Goal: Information Seeking & Learning: Learn about a topic

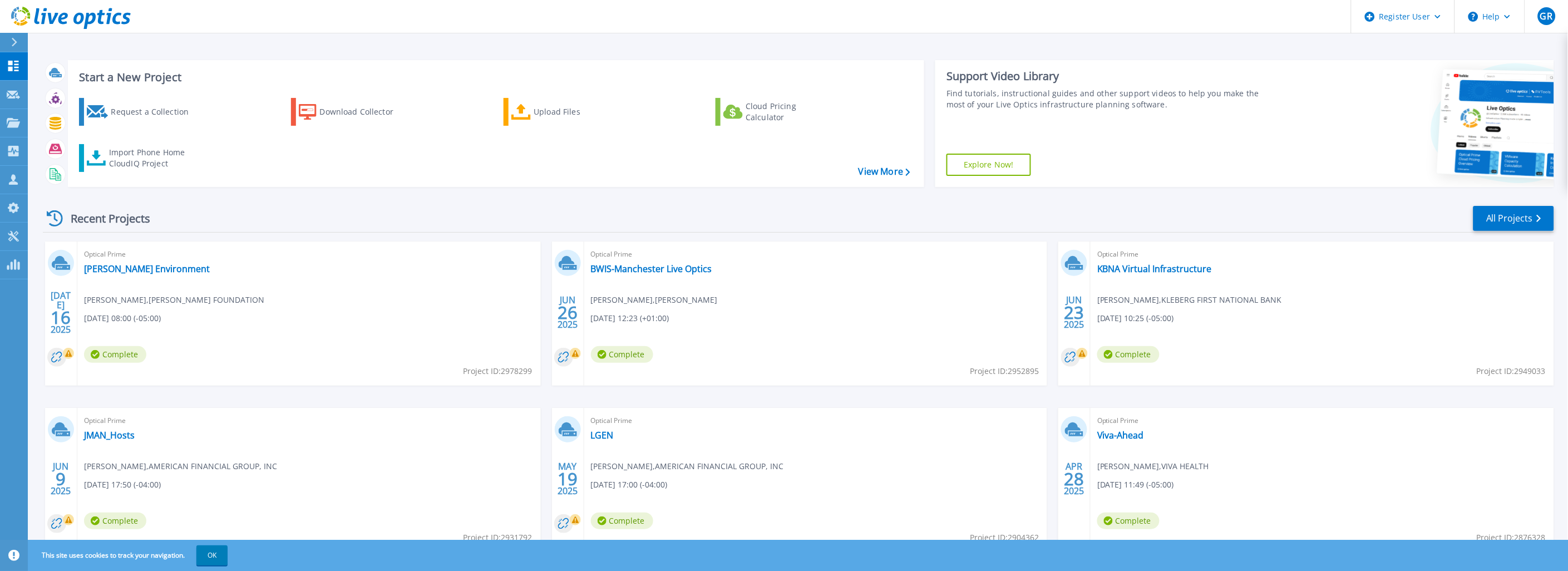
drag, startPoint x: 461, startPoint y: 372, endPoint x: 532, endPoint y: 369, distance: 71.1
click at [532, 369] on div "Optical Prime Ed Rachal Environment Ken Spalek , ED RACHAL FOUNDATION 07/16/202…" at bounding box center [309, 313] width 464 height 144
click at [444, 359] on div "Optical Prime Ed Rachal Environment Ken Spalek , ED RACHAL FOUNDATION 07/16/202…" at bounding box center [309, 313] width 464 height 144
drag, startPoint x: 461, startPoint y: 375, endPoint x: 531, endPoint y: 375, distance: 70.0
click at [531, 375] on div "Optical Prime Ed Rachal Environment Ken Spalek , ED RACHAL FOUNDATION 07/16/202…" at bounding box center [309, 313] width 464 height 144
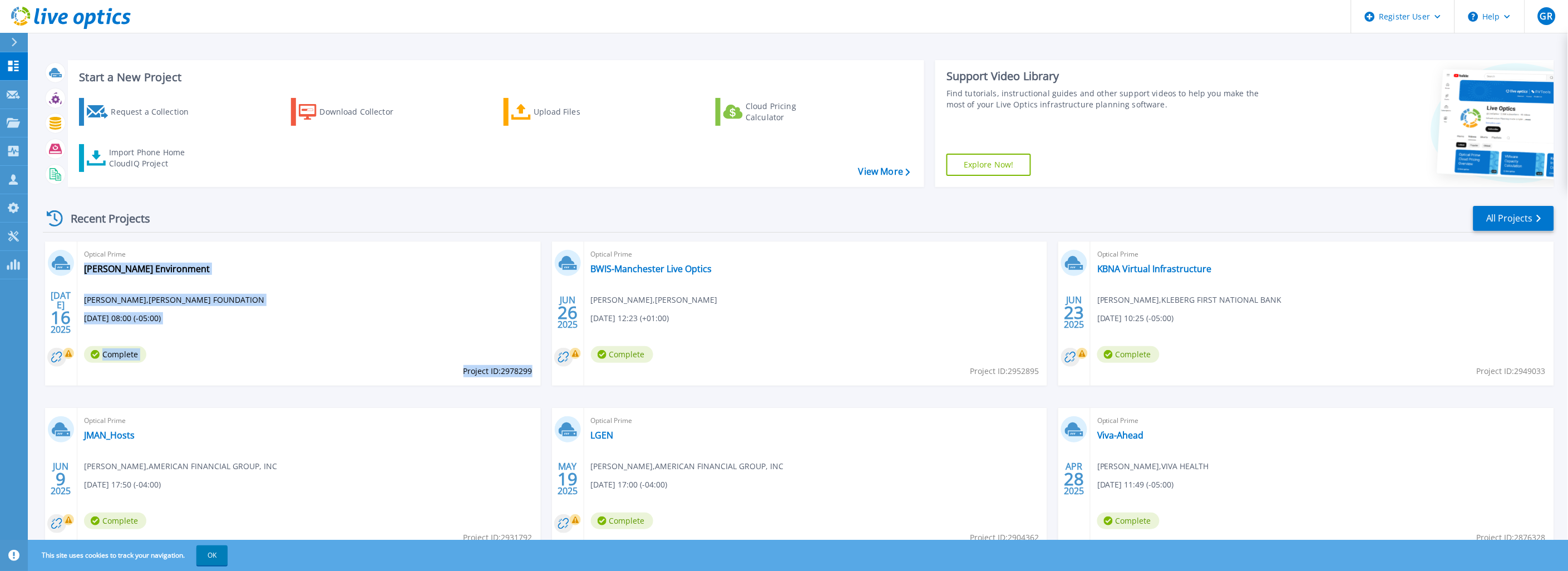
click at [527, 373] on span "Project ID: 2978299" at bounding box center [498, 371] width 69 height 12
drag, startPoint x: 533, startPoint y: 372, endPoint x: 494, endPoint y: 369, distance: 39.1
click at [494, 369] on div "Optical Prime Ed Rachal Environment Ken Spalek , ED RACHAL FOUNDATION 07/16/202…" at bounding box center [309, 313] width 464 height 144
drag, startPoint x: 494, startPoint y: 369, endPoint x: 515, endPoint y: 371, distance: 21.1
click at [515, 371] on span "Project ID: 2978299" at bounding box center [498, 371] width 69 height 12
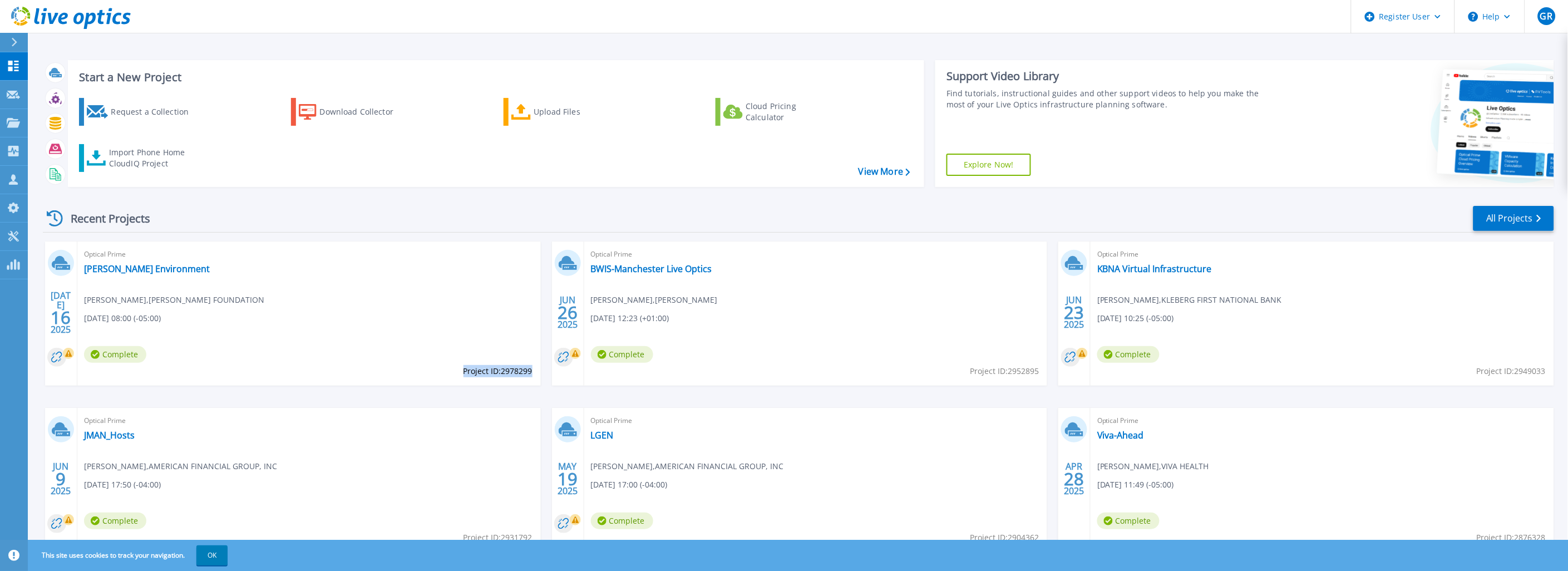
drag, startPoint x: 532, startPoint y: 374, endPoint x: 463, endPoint y: 374, distance: 69.0
click at [464, 374] on span "Project ID: 2978299" at bounding box center [498, 371] width 69 height 12
copy span "Project ID: 2978299"
click at [17, 119] on icon at bounding box center [14, 122] width 14 height 10
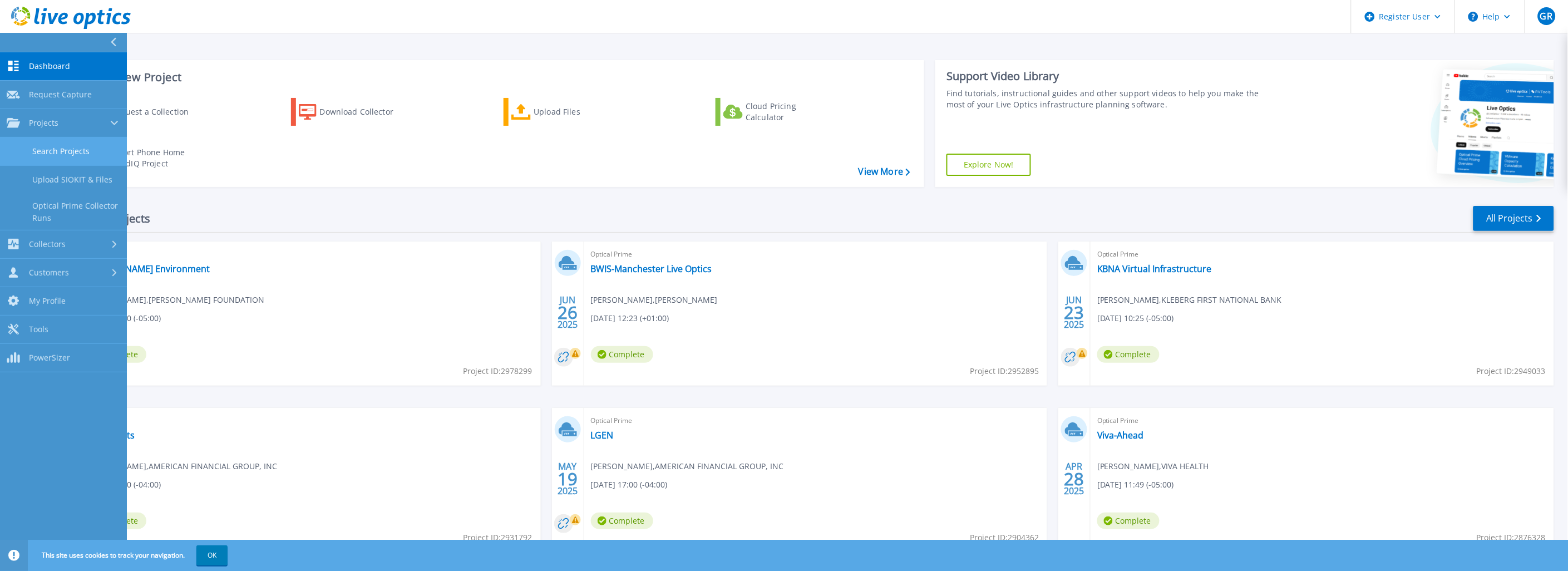
click at [67, 145] on link "Search Projects" at bounding box center [63, 152] width 127 height 29
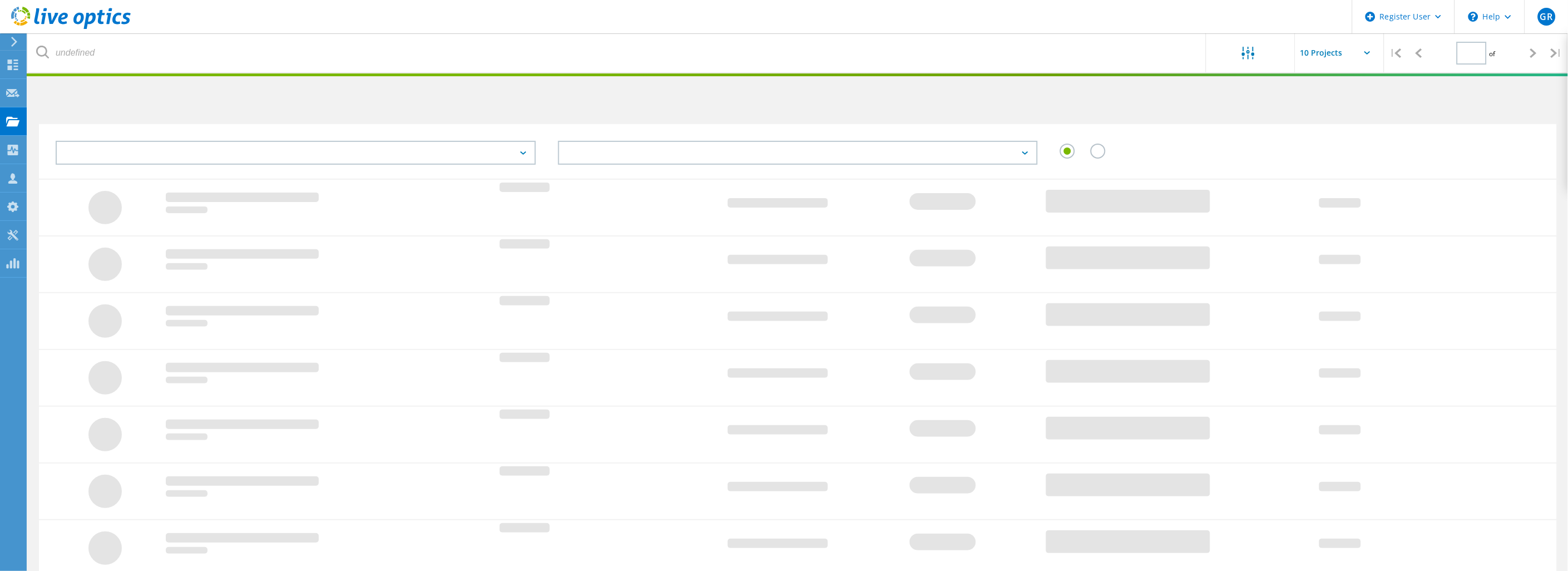
type input "1"
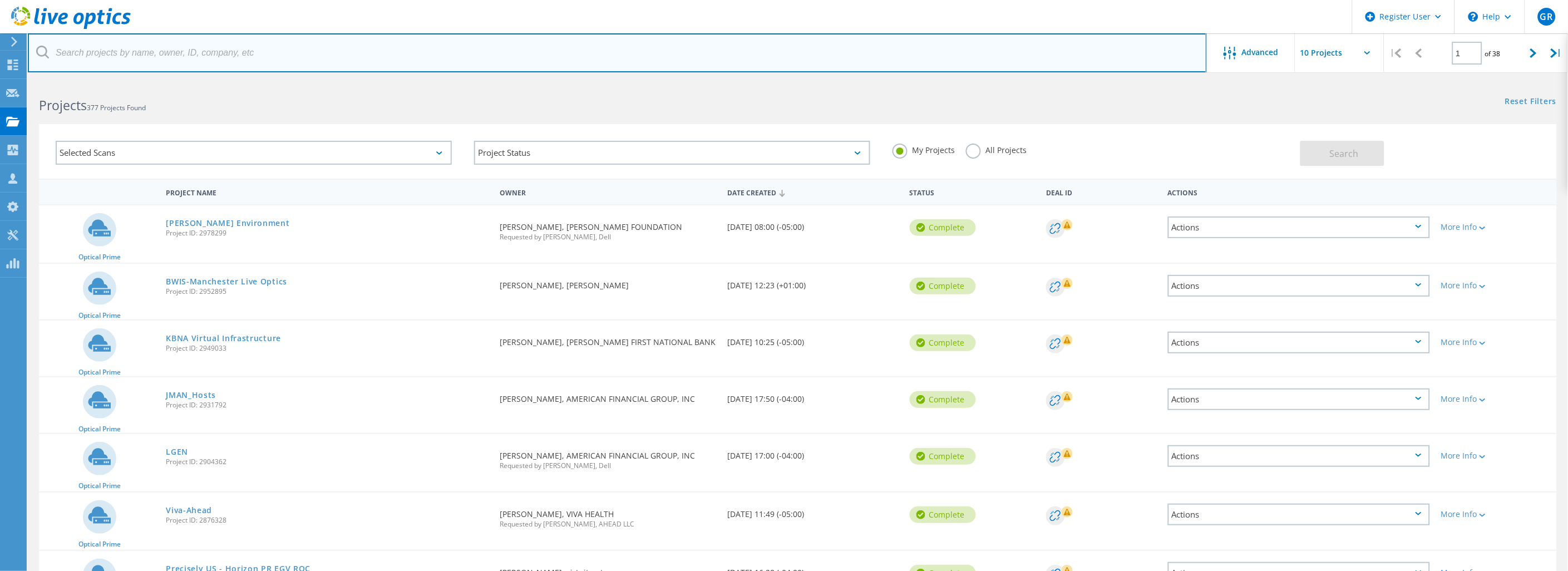
click at [177, 63] on input "text" at bounding box center [617, 53] width 1179 height 39
type input "klaskowski"
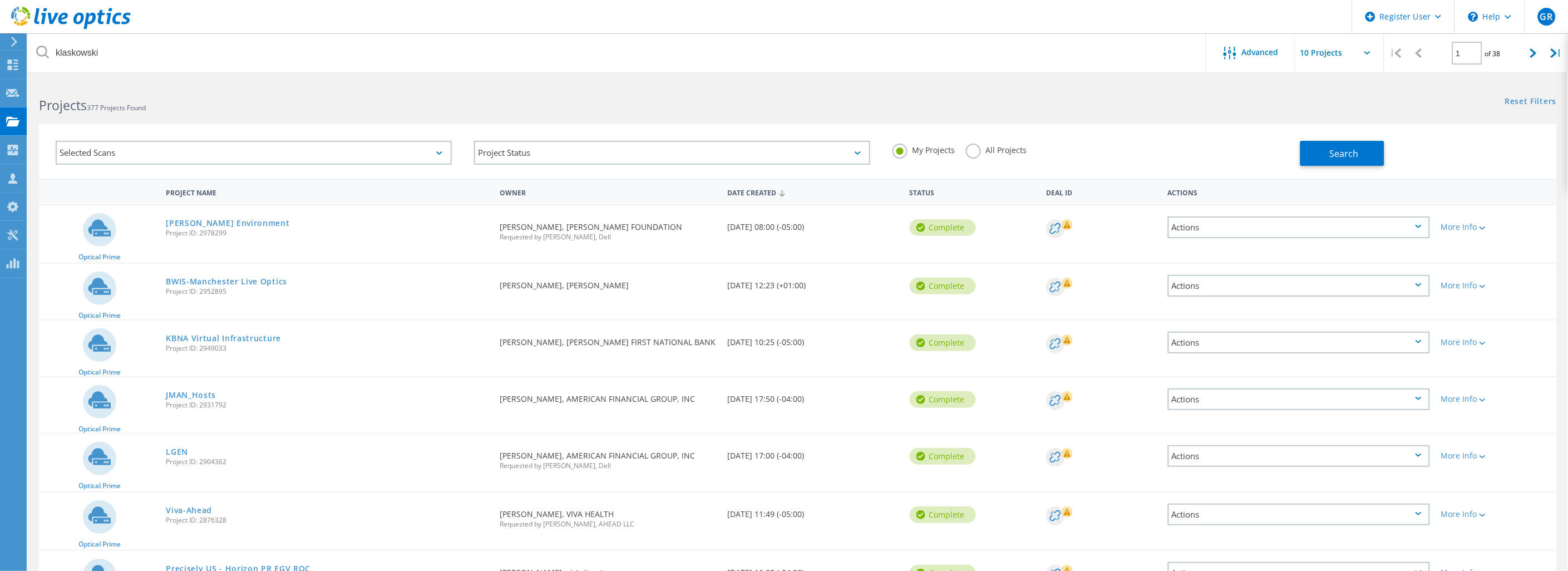
click at [974, 152] on label "All Projects" at bounding box center [996, 149] width 60 height 11
click at [0, 0] on input "All Projects" at bounding box center [0, 0] width 0 height 0
click at [1341, 159] on span "Search" at bounding box center [1344, 153] width 29 height 12
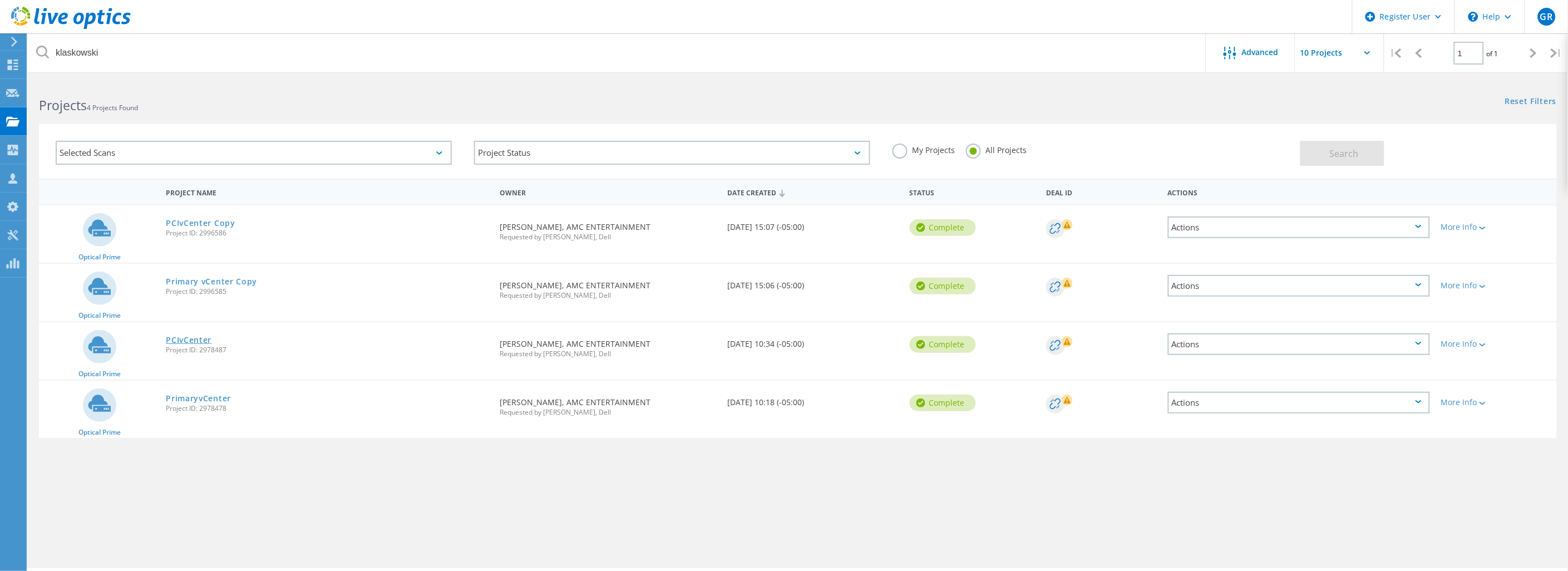
click at [187, 336] on link "PCIvCenter" at bounding box center [189, 340] width 45 height 8
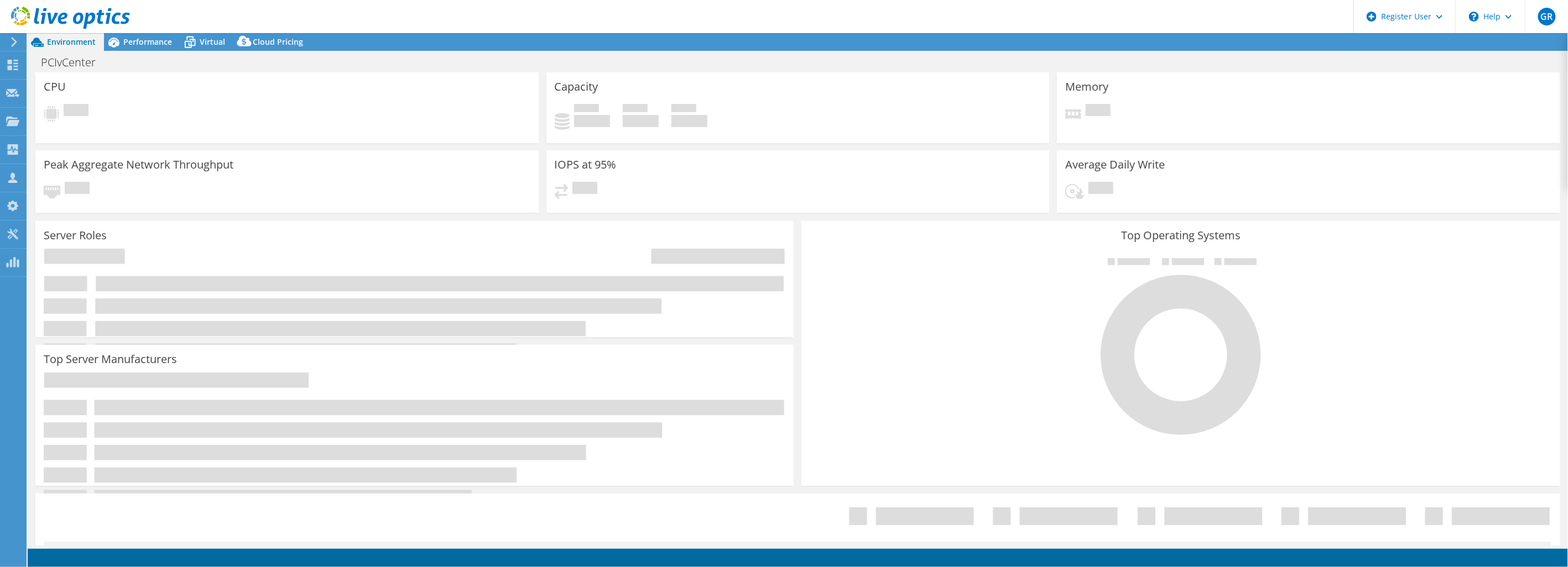
select select "USD"
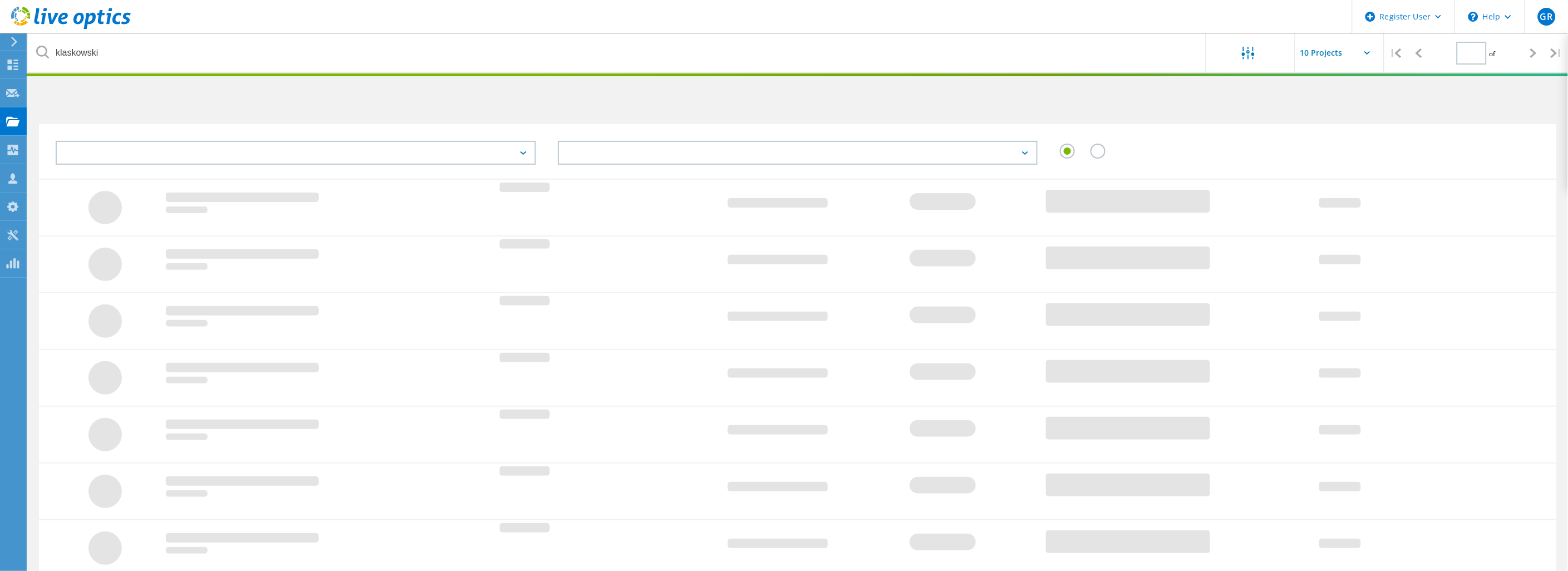
type input "1"
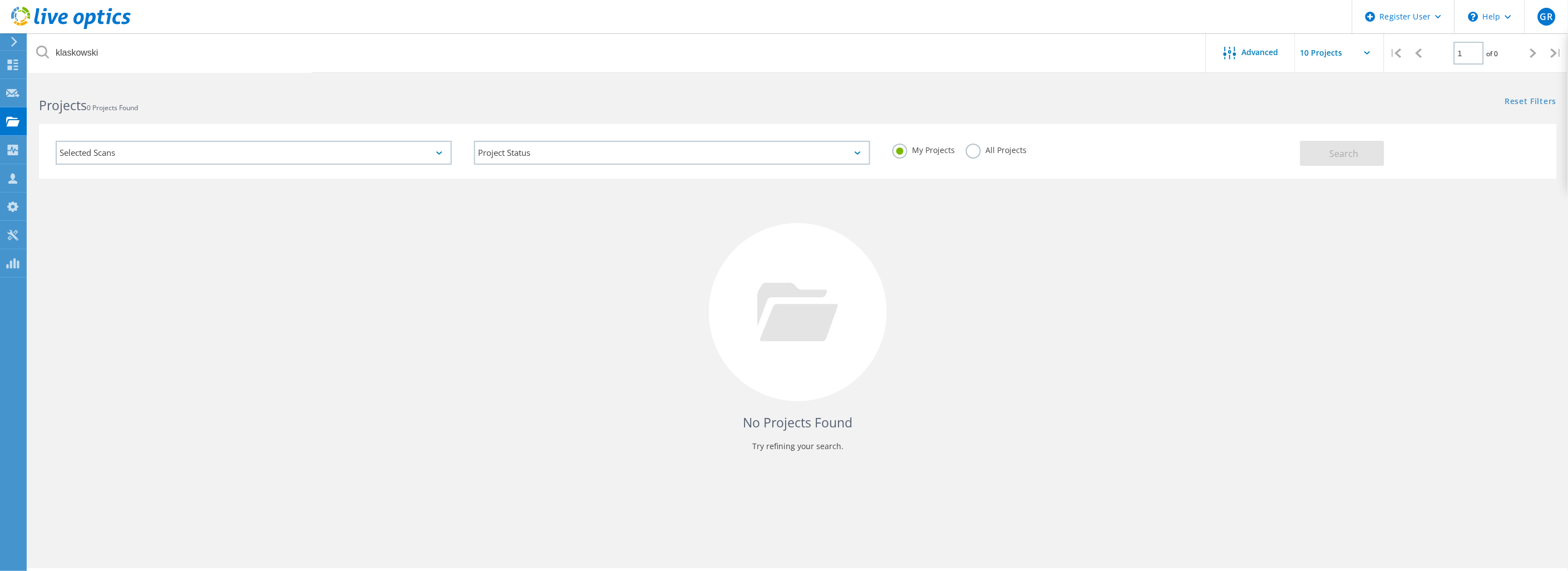
click at [999, 153] on label "All Projects" at bounding box center [996, 149] width 60 height 11
click at [0, 0] on input "All Projects" at bounding box center [0, 0] width 0 height 0
click at [1359, 162] on button "Search" at bounding box center [1342, 153] width 84 height 25
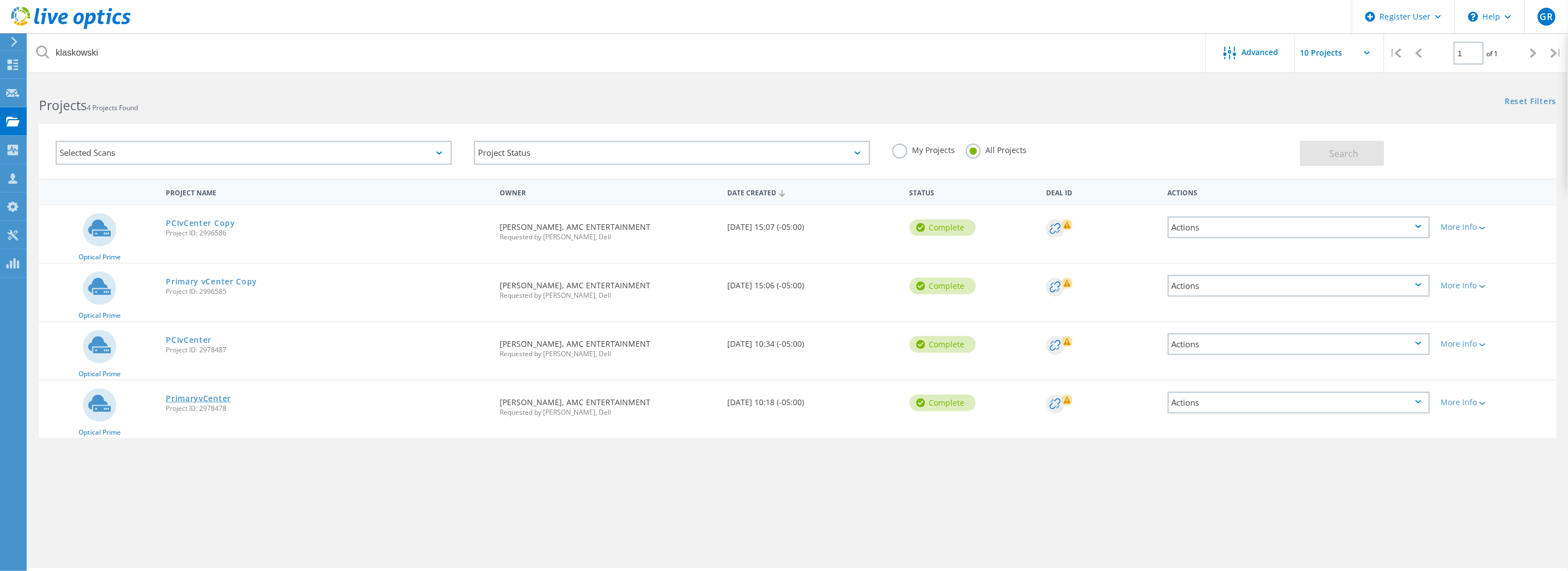
click at [206, 394] on link "PrimaryvCenter" at bounding box center [199, 398] width 65 height 8
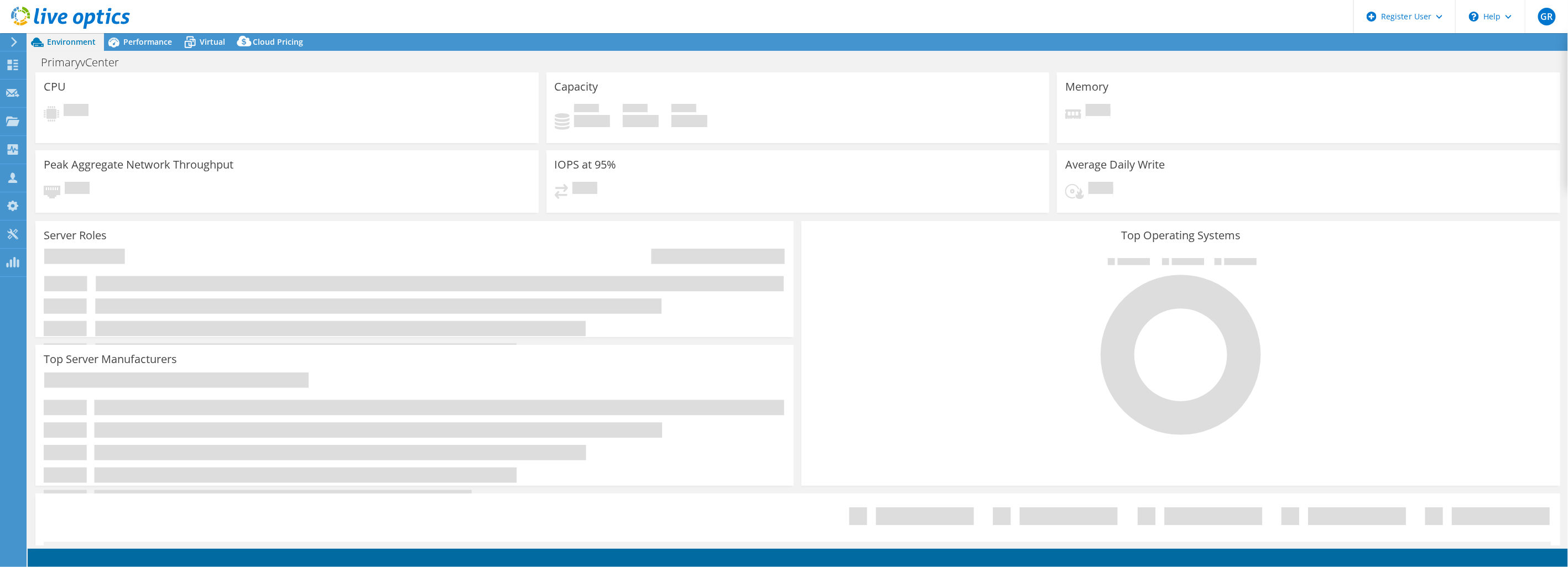
select select "USD"
select select "USEast"
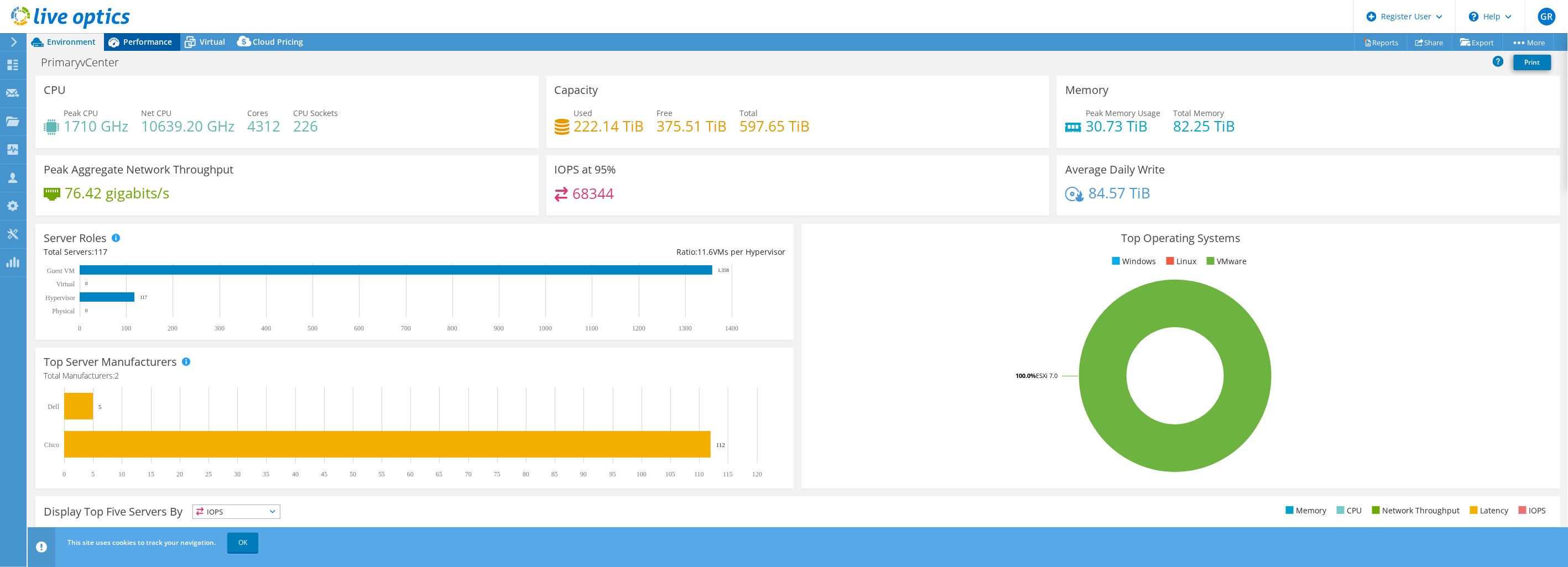
click at [151, 45] on span "Performance" at bounding box center [147, 42] width 49 height 10
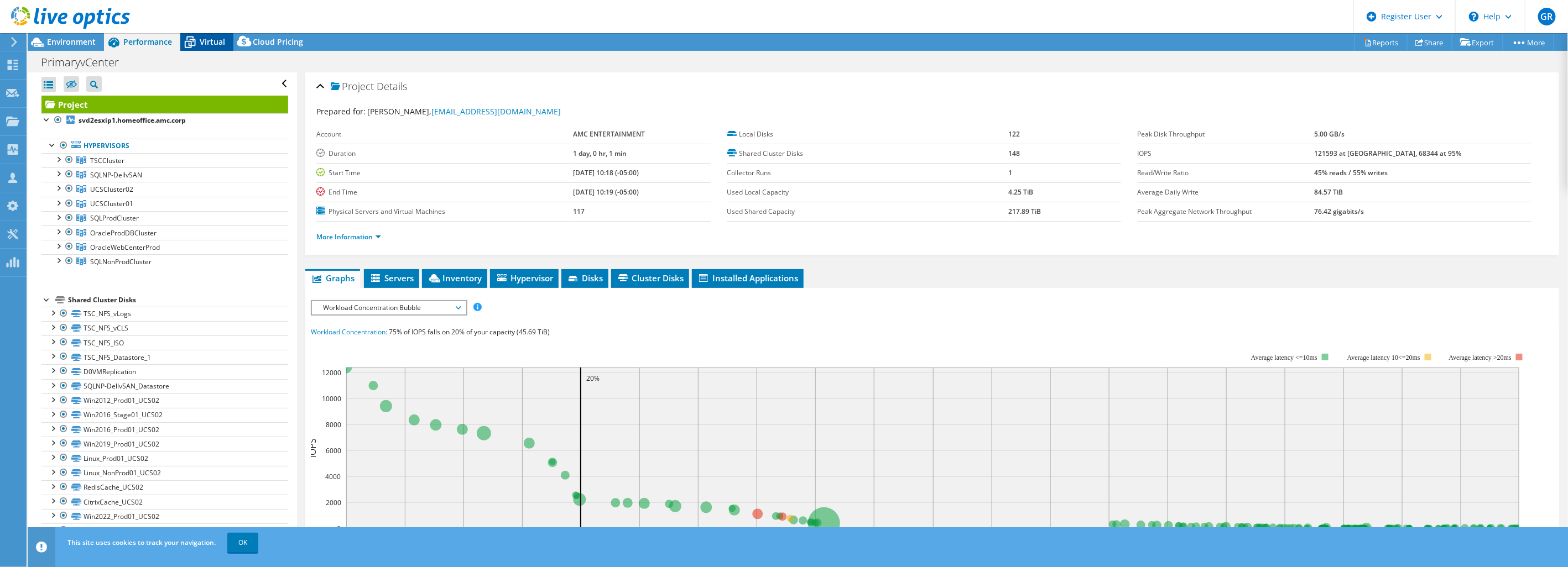
click at [203, 41] on span "Virtual" at bounding box center [212, 42] width 26 height 10
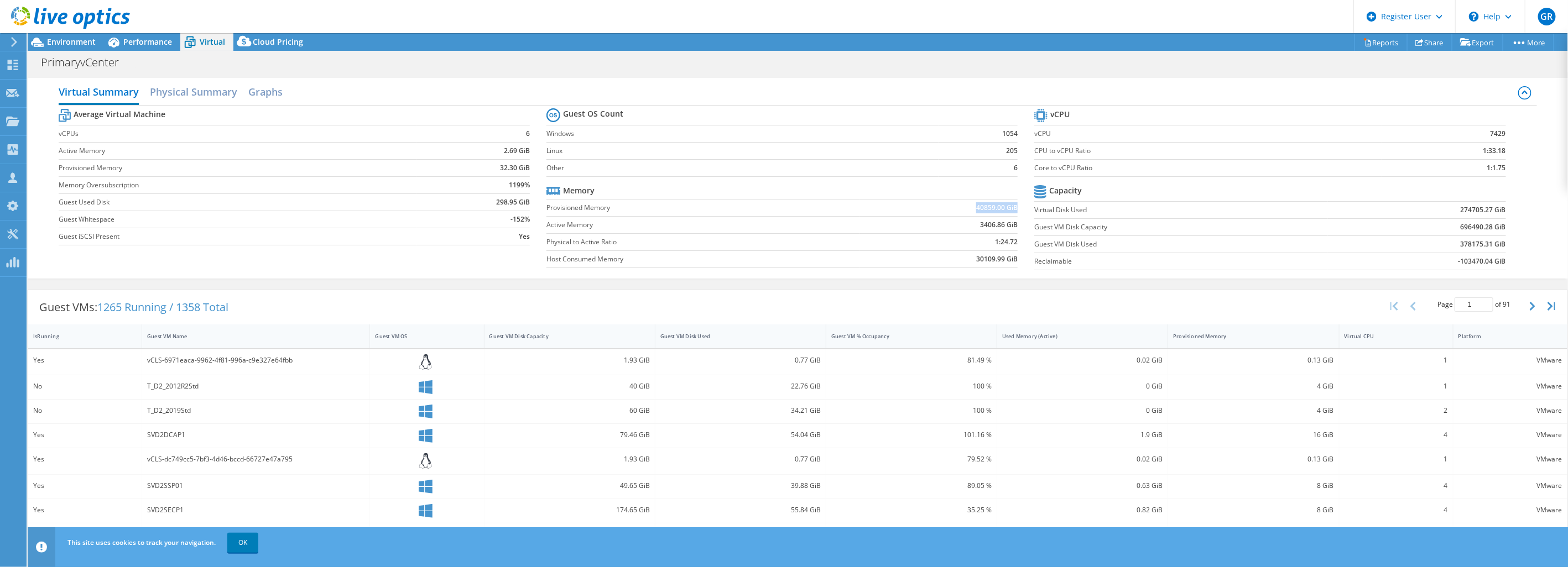
drag, startPoint x: 951, startPoint y: 211, endPoint x: 1010, endPoint y: 211, distance: 59.0
click at [1010, 211] on td "40859.00 GiB" at bounding box center [939, 207] width 158 height 17
click at [263, 87] on h2 "Graphs" at bounding box center [266, 93] width 35 height 24
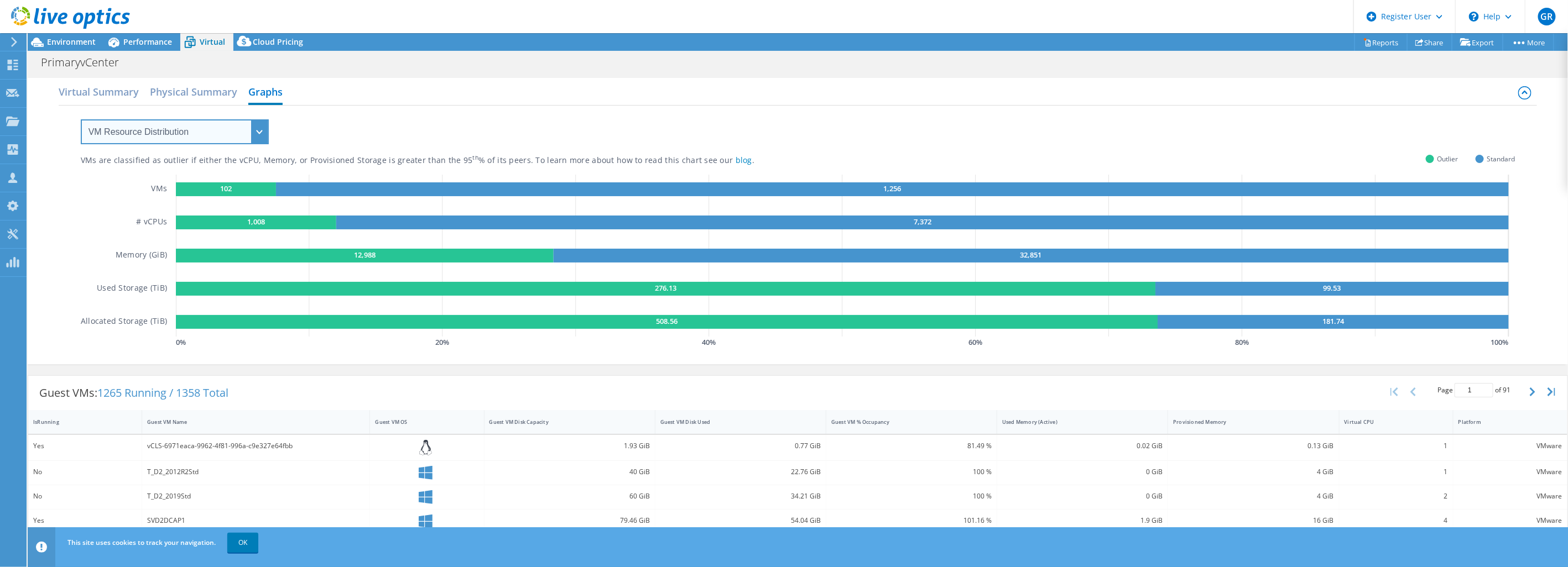
click at [253, 128] on select "VM Resource Distribution Provisioning Contrast Over Provisioning" at bounding box center [175, 131] width 188 height 25
select select "Over Provisioning"
click at [81, 119] on select "VM Resource Distribution Provisioning Contrast Over Provisioning" at bounding box center [175, 131] width 188 height 25
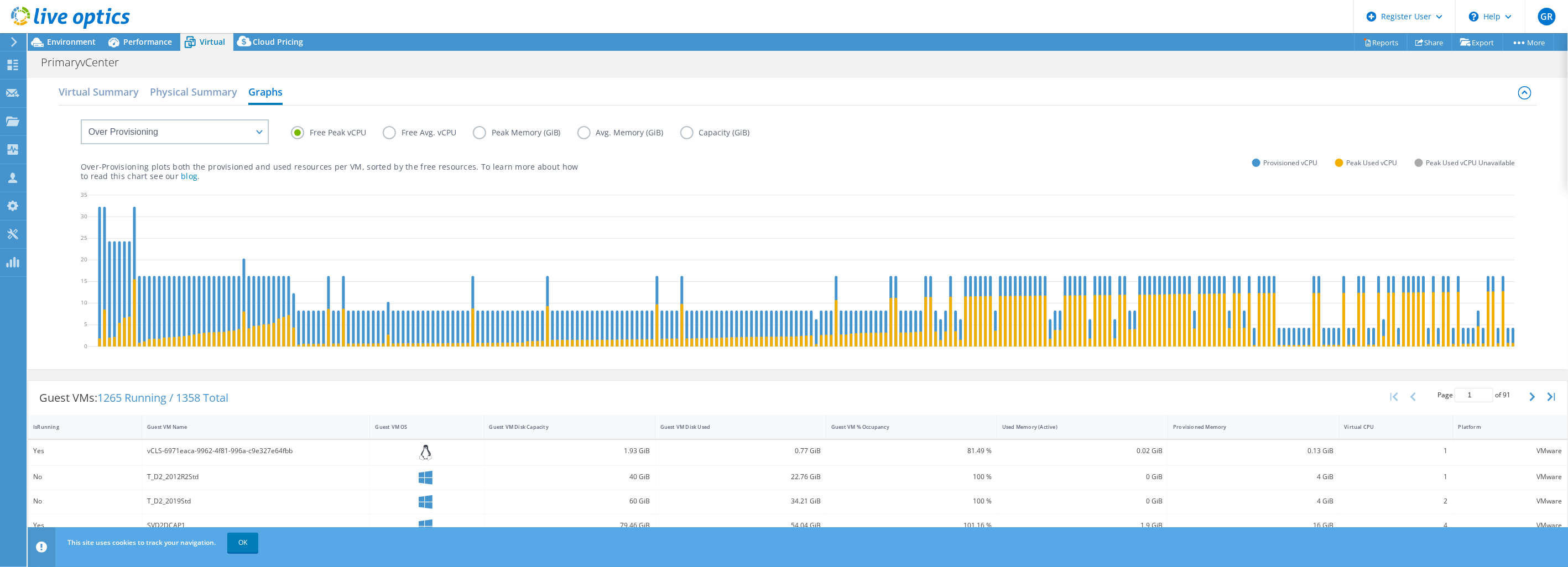
click at [478, 136] on label "Peak Memory (GiB)" at bounding box center [525, 133] width 104 height 14
click at [0, 0] on input "Peak Memory (GiB)" at bounding box center [0, 0] width 0 height 0
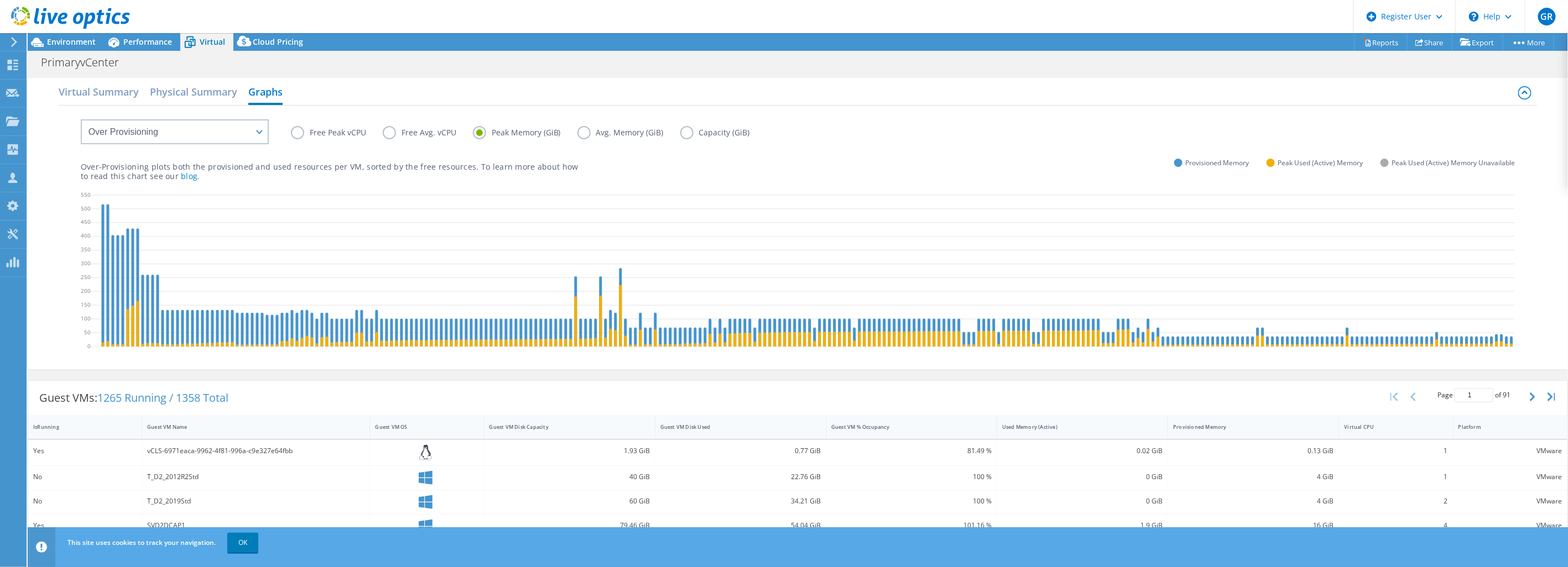
click at [585, 134] on label "Avg. Memory (GiB)" at bounding box center [628, 133] width 103 height 14
click at [0, 0] on input "Avg. Memory (GiB)" at bounding box center [0, 0] width 0 height 0
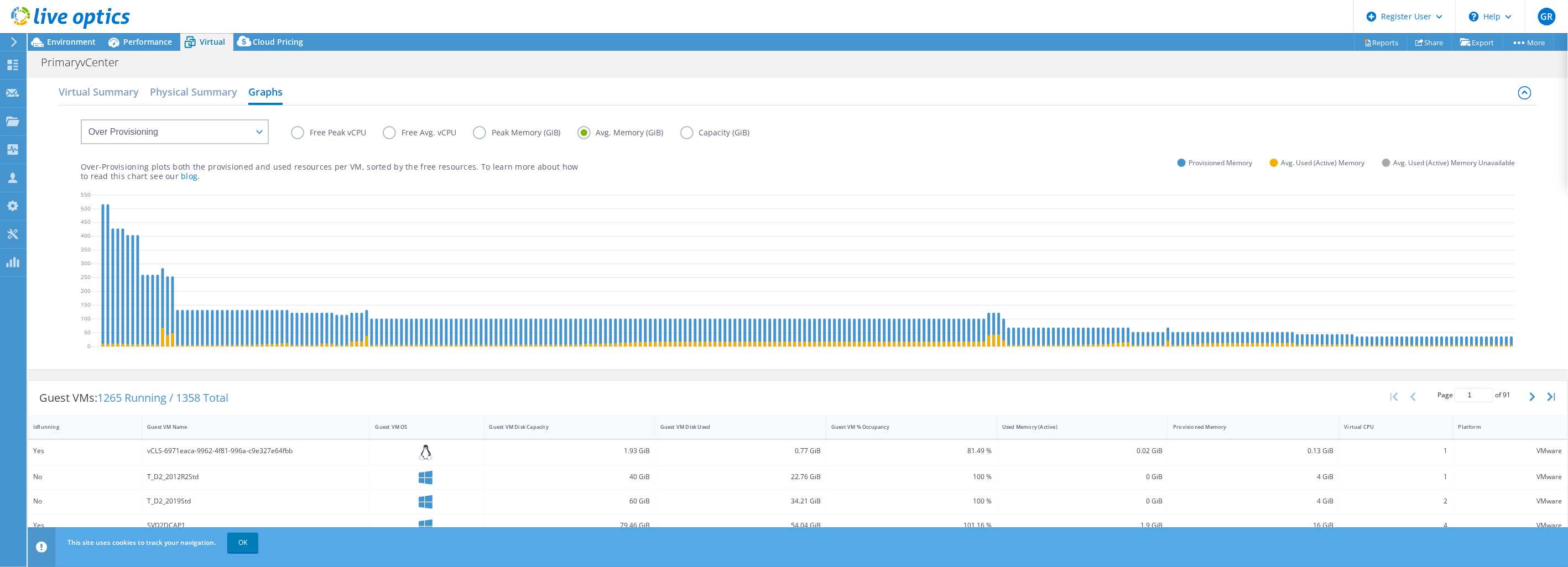
click at [477, 135] on label "Peak Memory (GiB)" at bounding box center [525, 133] width 104 height 14
click at [0, 0] on input "Peak Memory (GiB)" at bounding box center [0, 0] width 0 height 0
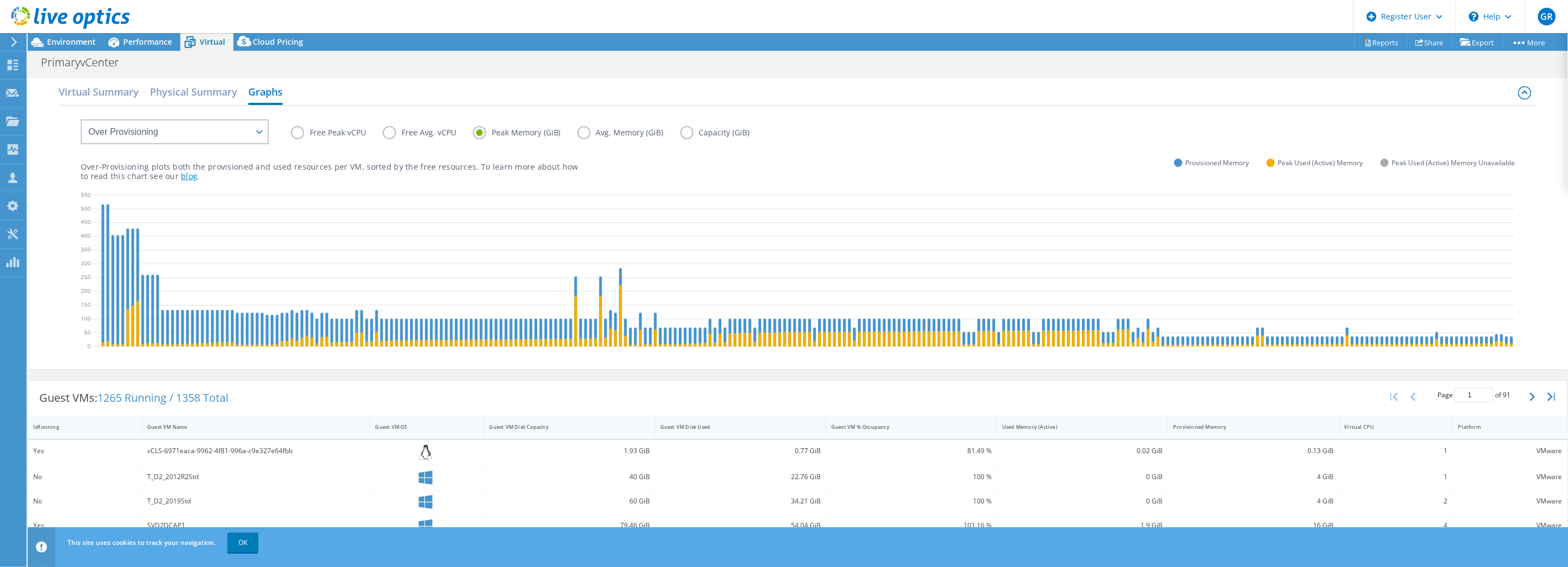
click at [181, 172] on link "blog" at bounding box center [189, 176] width 17 height 10
